Goal: Information Seeking & Learning: Check status

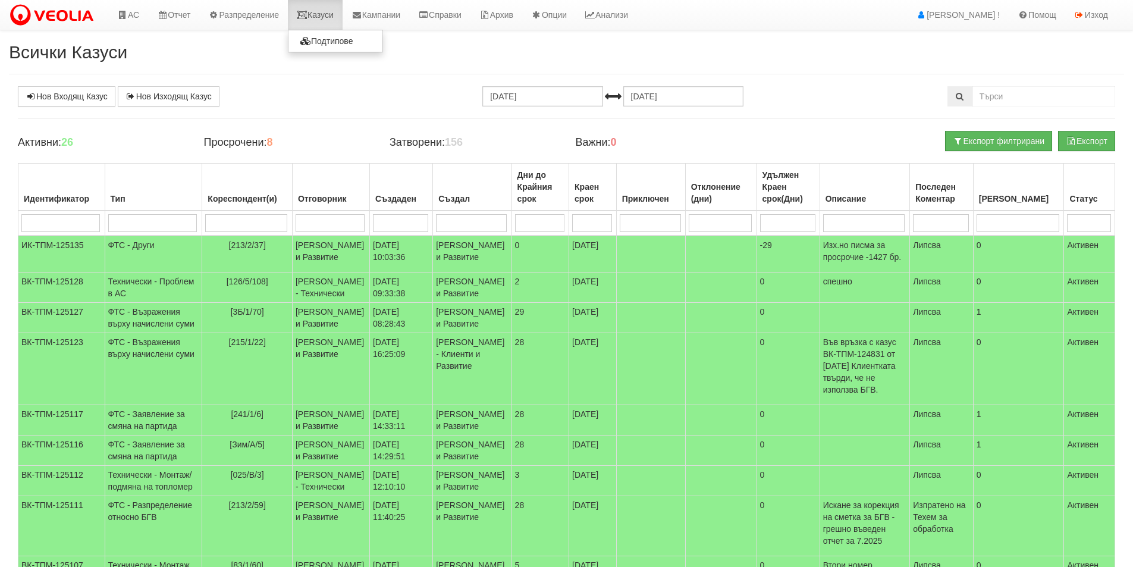
click at [329, 16] on link "Казуси" at bounding box center [315, 15] width 55 height 30
click at [402, 271] on td "[DATE] 10:03:36" at bounding box center [400, 253] width 63 height 37
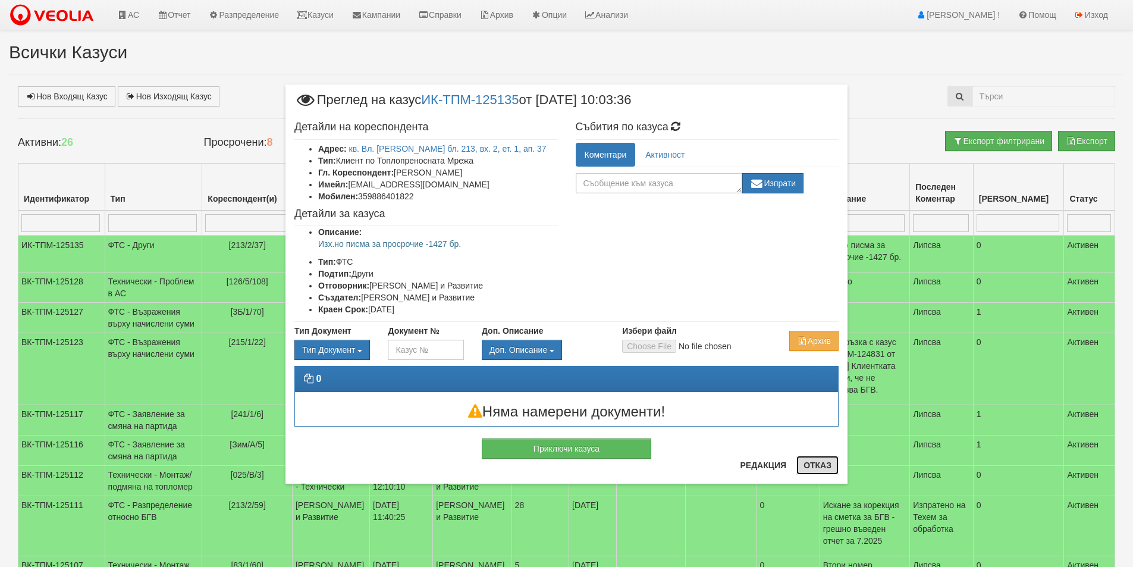
click at [811, 460] on button "Отказ" at bounding box center [817, 464] width 42 height 19
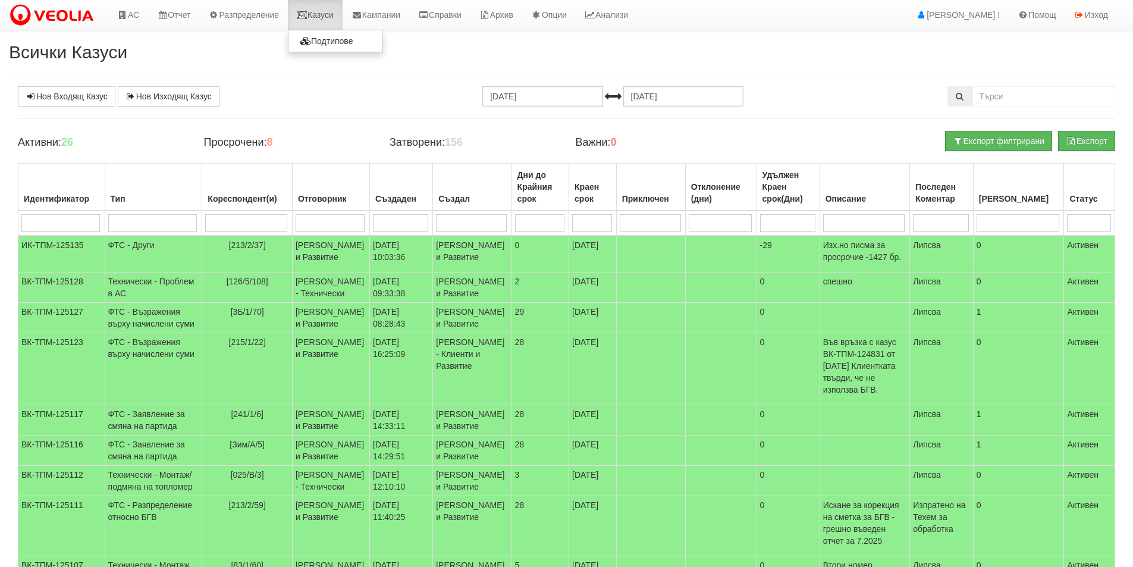
click at [313, 26] on link "Казуси" at bounding box center [315, 15] width 55 height 30
click at [307, 17] on icon at bounding box center [302, 15] width 11 height 8
